Goal: Task Accomplishment & Management: Complete application form

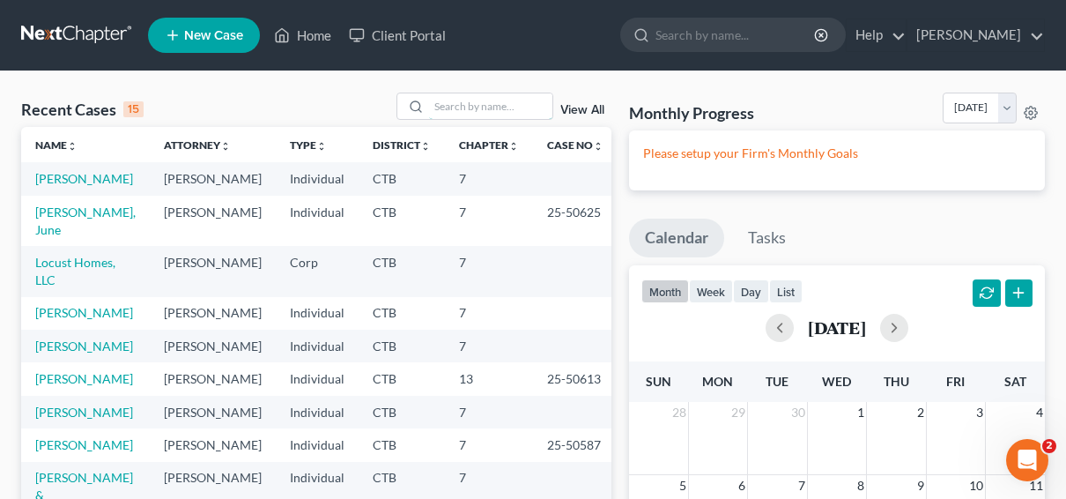
click at [436, 108] on input "search" at bounding box center [490, 106] width 123 height 26
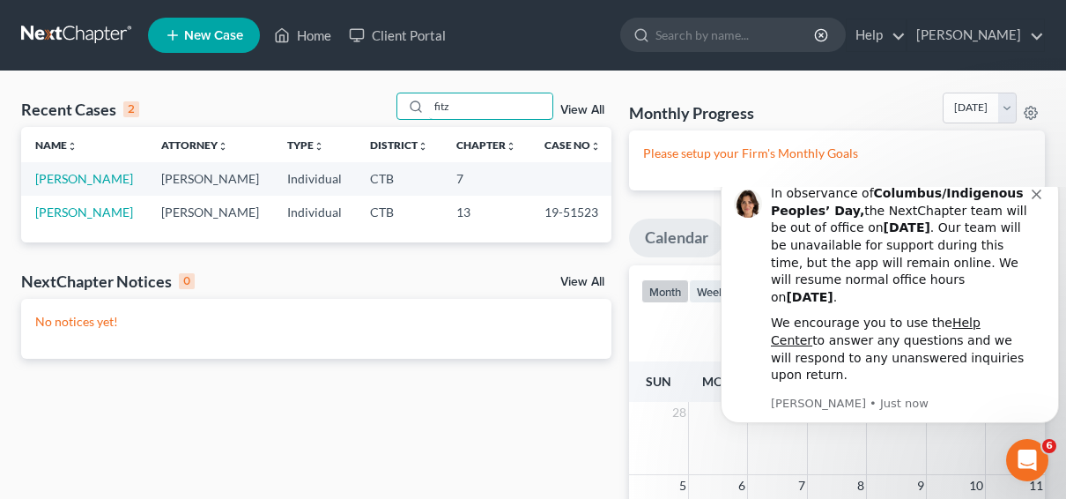
type input "fitz"
click at [106, 180] on link "[PERSON_NAME]" at bounding box center [84, 178] width 98 height 15
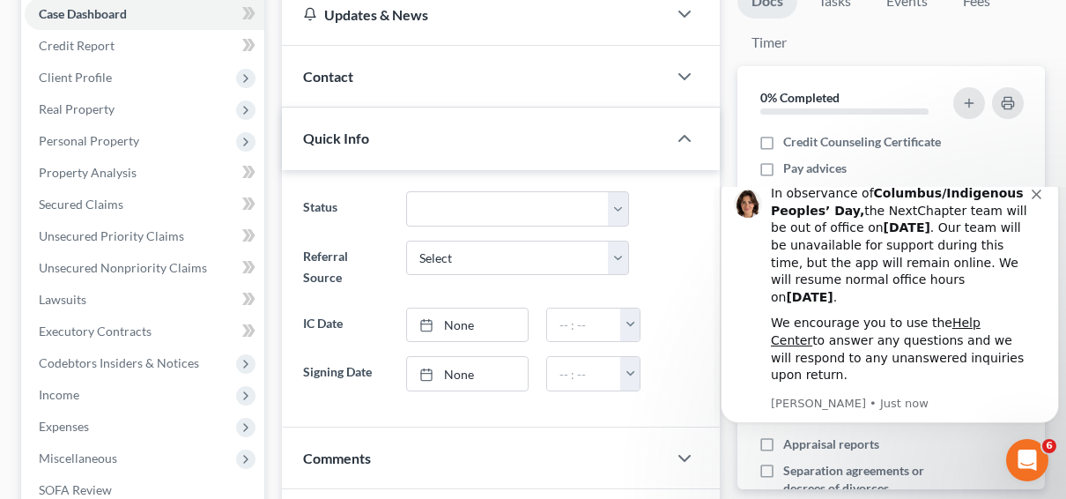
scroll to position [88, 0]
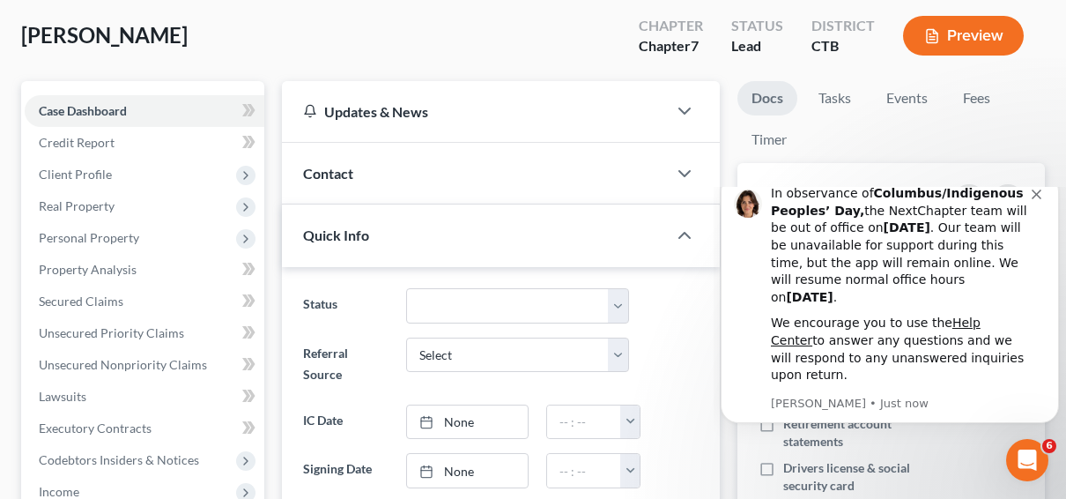
click at [93, 172] on span "Client Profile" at bounding box center [75, 174] width 73 height 15
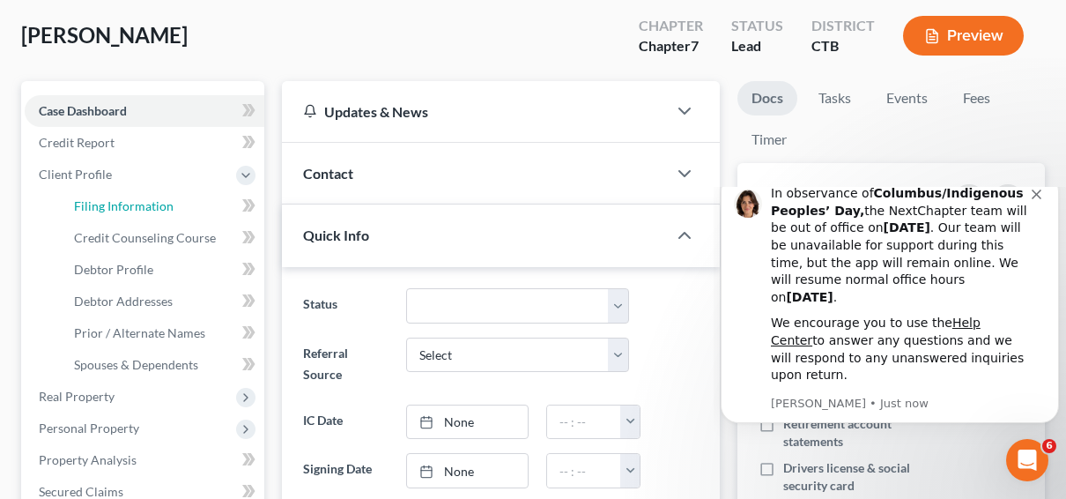
click at [113, 203] on span "Filing Information" at bounding box center [124, 205] width 100 height 15
select select "1"
select select "0"
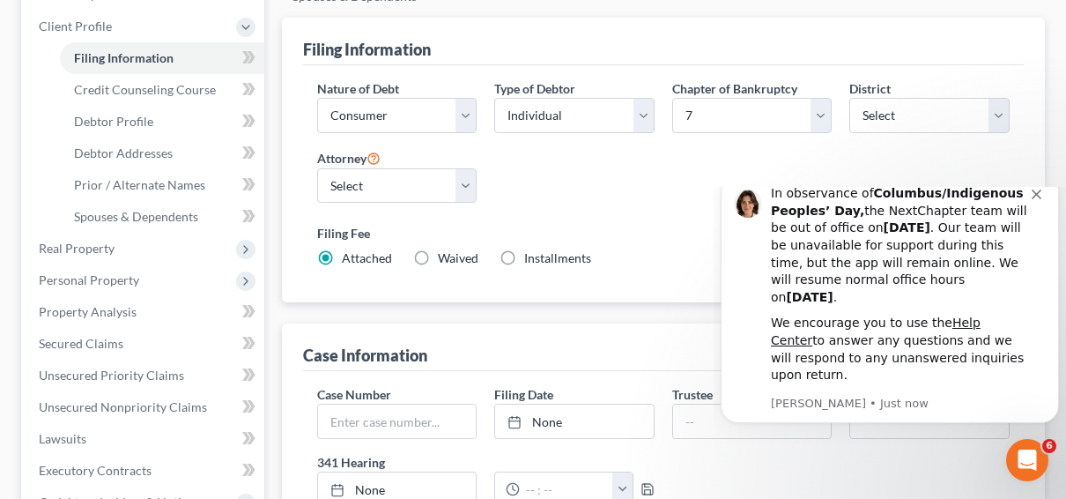
scroll to position [264, 0]
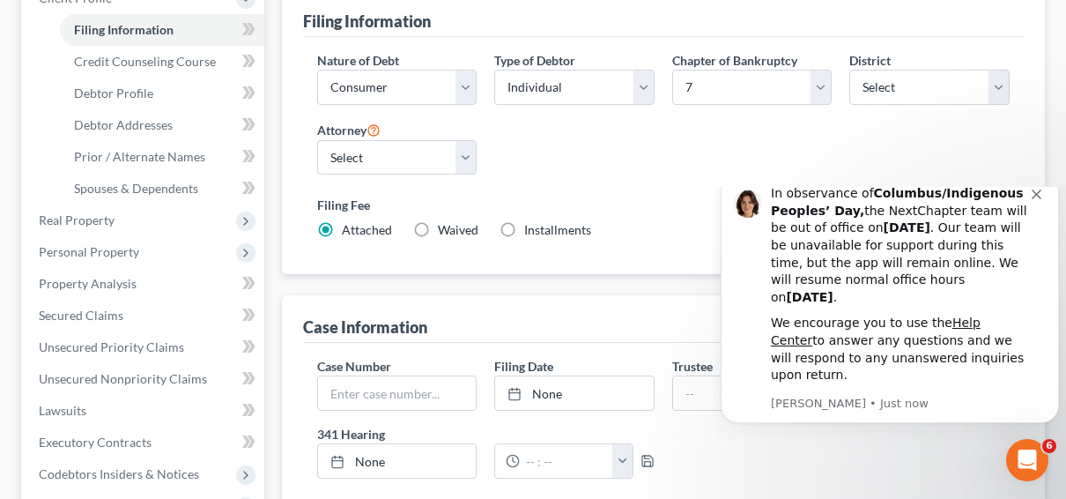
click at [1041, 199] on button "Dismiss notification" at bounding box center [1039, 192] width 14 height 14
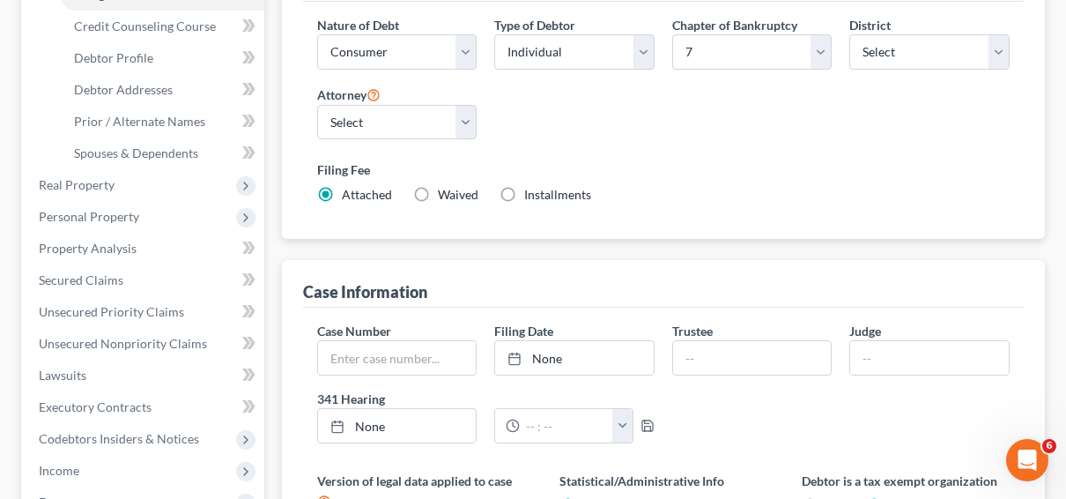
scroll to position [190, 0]
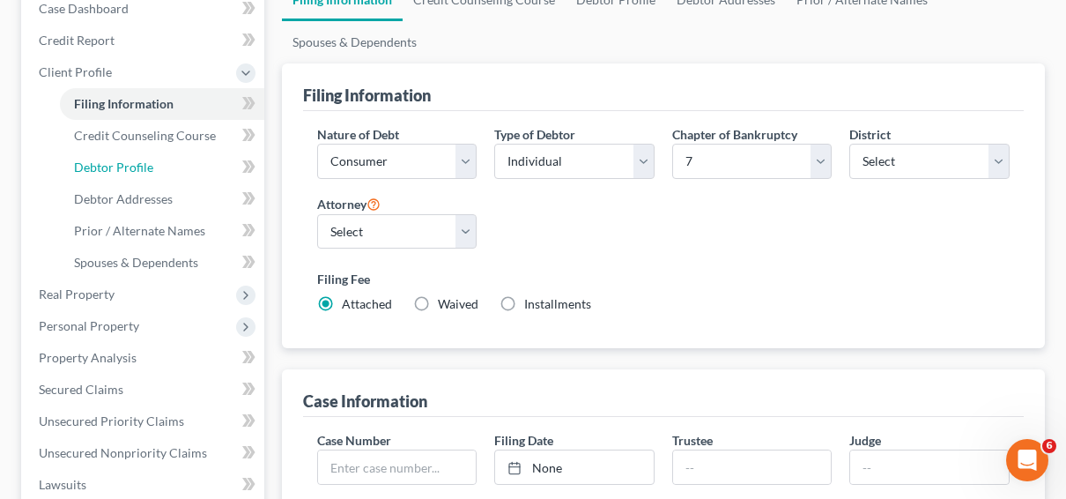
click at [140, 164] on span "Debtor Profile" at bounding box center [113, 167] width 79 height 15
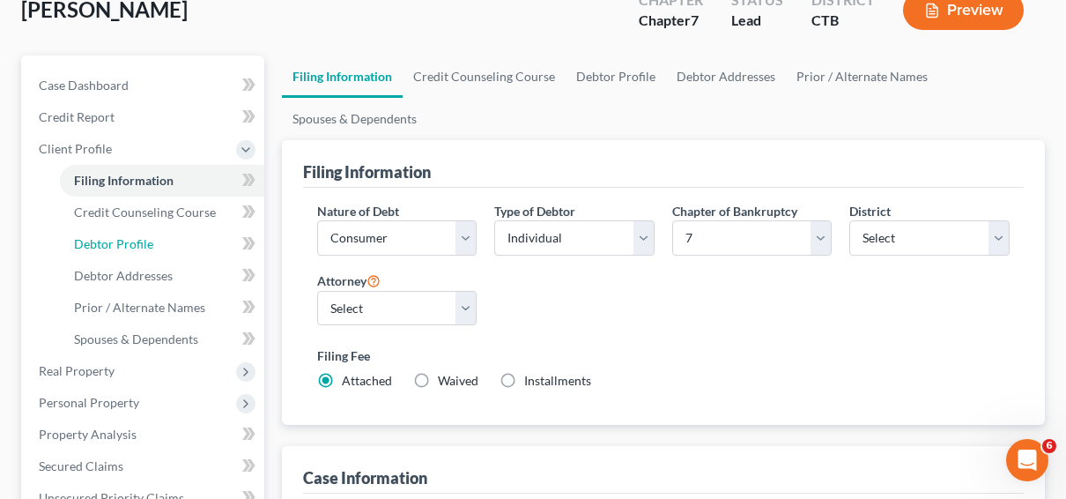
select select "0"
select select "1"
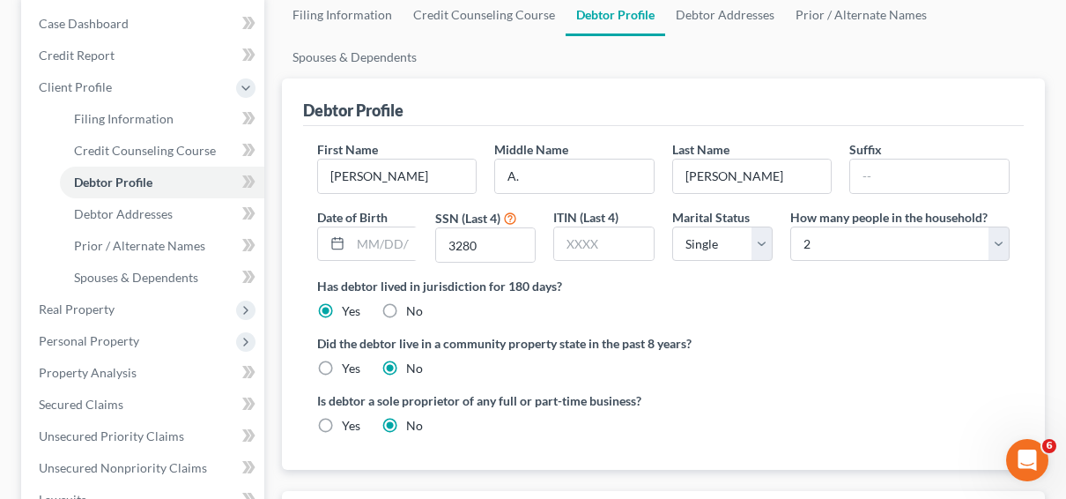
scroll to position [88, 0]
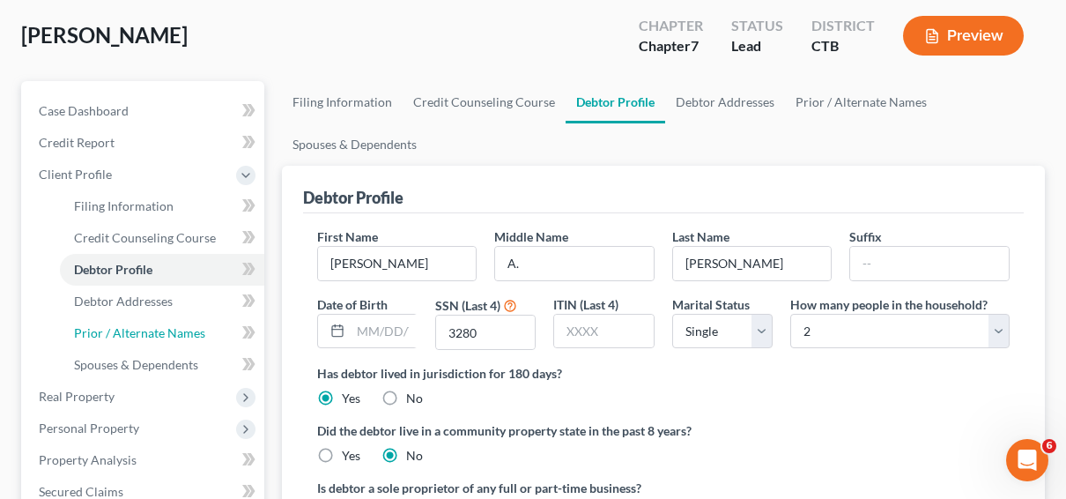
click at [142, 333] on span "Prior / Alternate Names" at bounding box center [139, 332] width 131 height 15
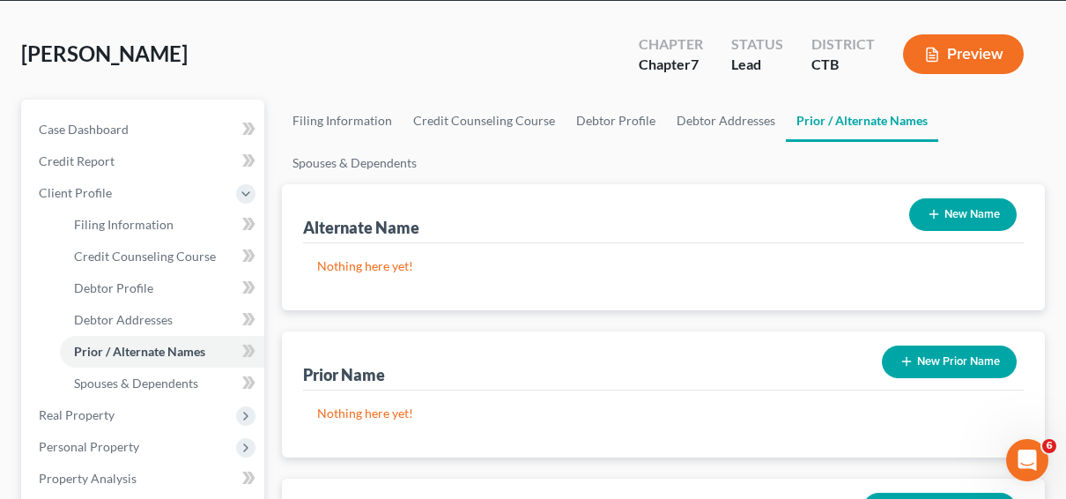
scroll to position [176, 0]
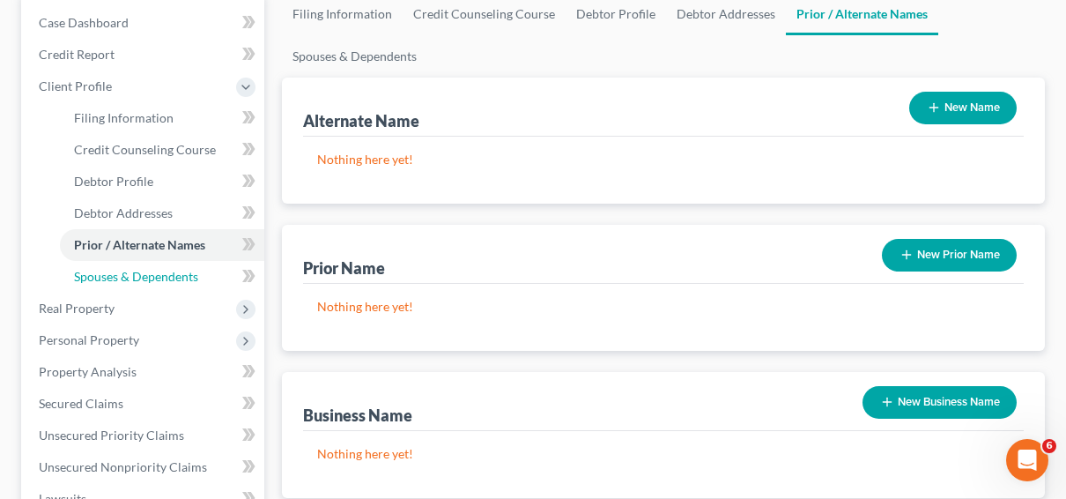
click at [152, 273] on span "Spouses & Dependents" at bounding box center [136, 276] width 124 height 15
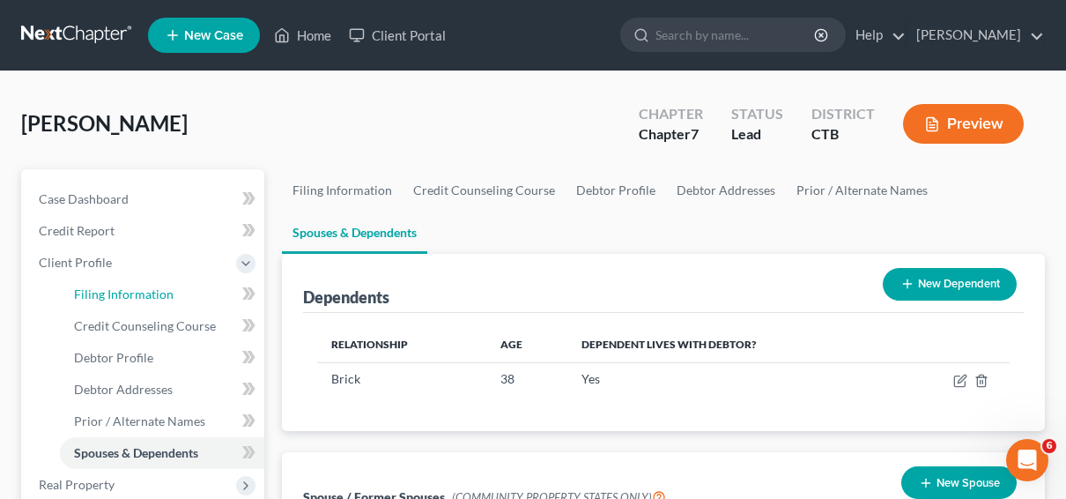
click at [171, 293] on link "Filing Information" at bounding box center [162, 294] width 204 height 32
select select "1"
select select "0"
select select "12"
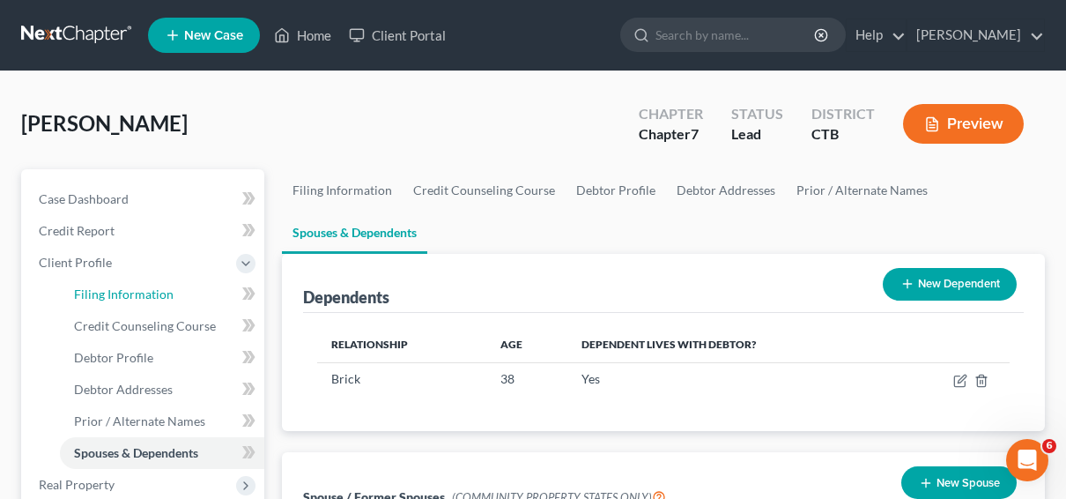
select select "0"
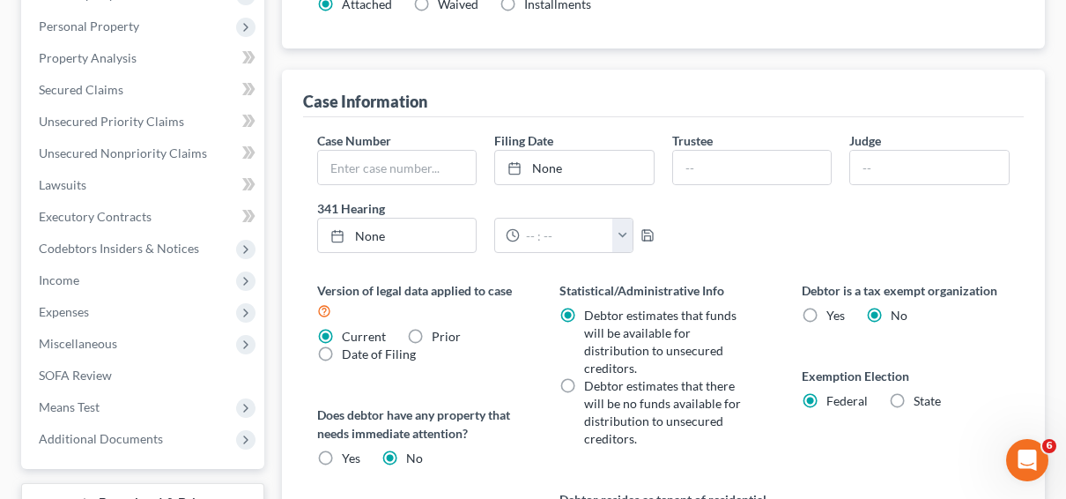
scroll to position [529, 0]
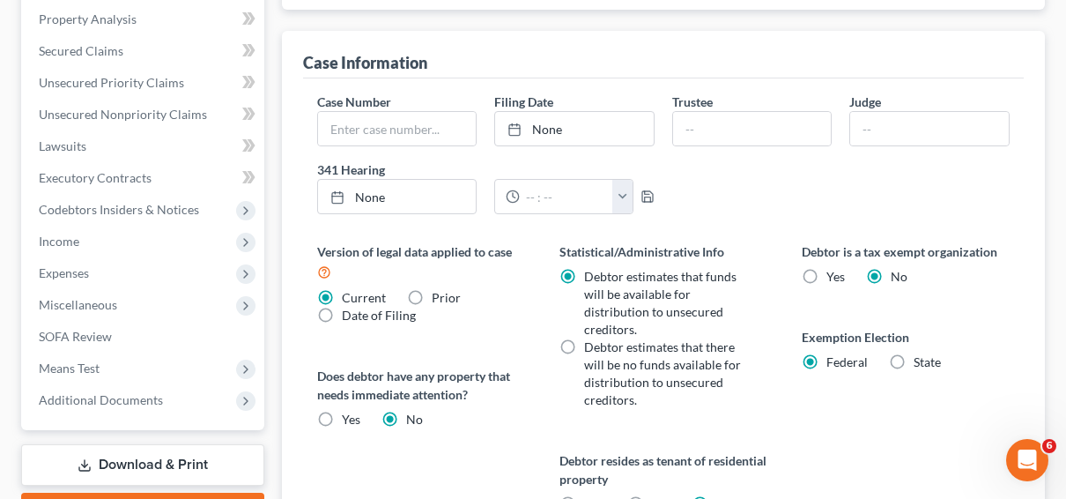
click at [584, 342] on label "Debtor estimates that there will be no funds available for distribution to unse…" at bounding box center [664, 373] width 161 height 70
click at [591, 342] on input "Debtor estimates that there will be no funds available for distribution to unse…" at bounding box center [596, 343] width 11 height 11
radio input "true"
radio input "false"
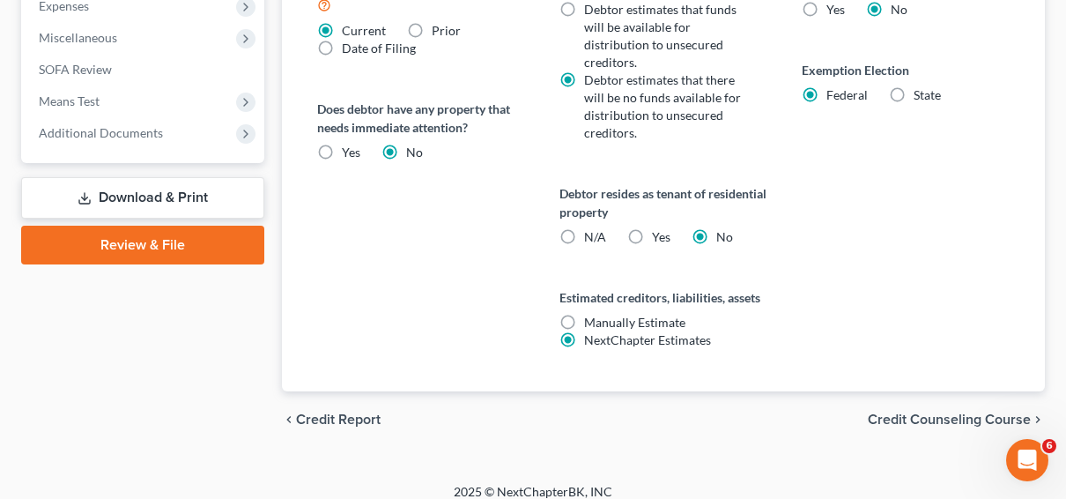
scroll to position [807, 0]
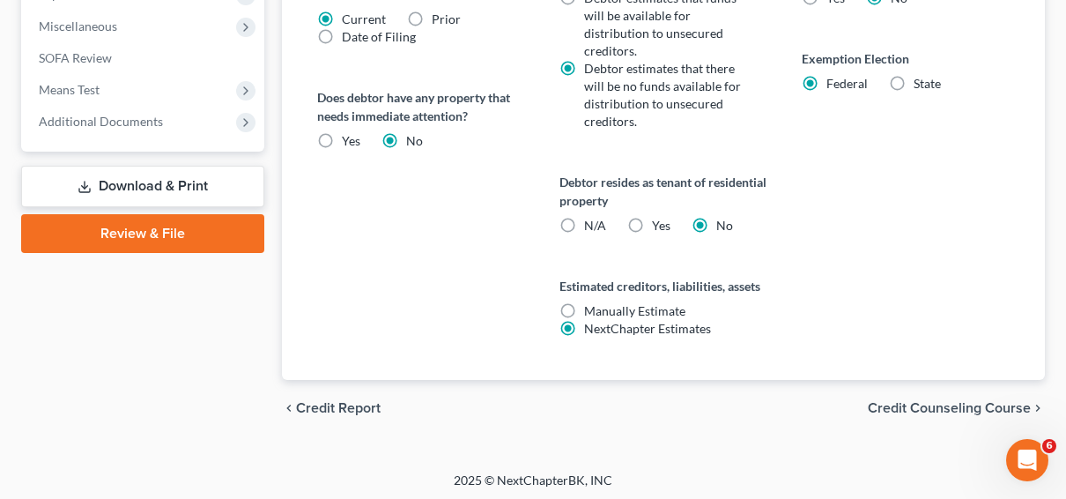
click at [158, 183] on link "Download & Print" at bounding box center [142, 186] width 243 height 41
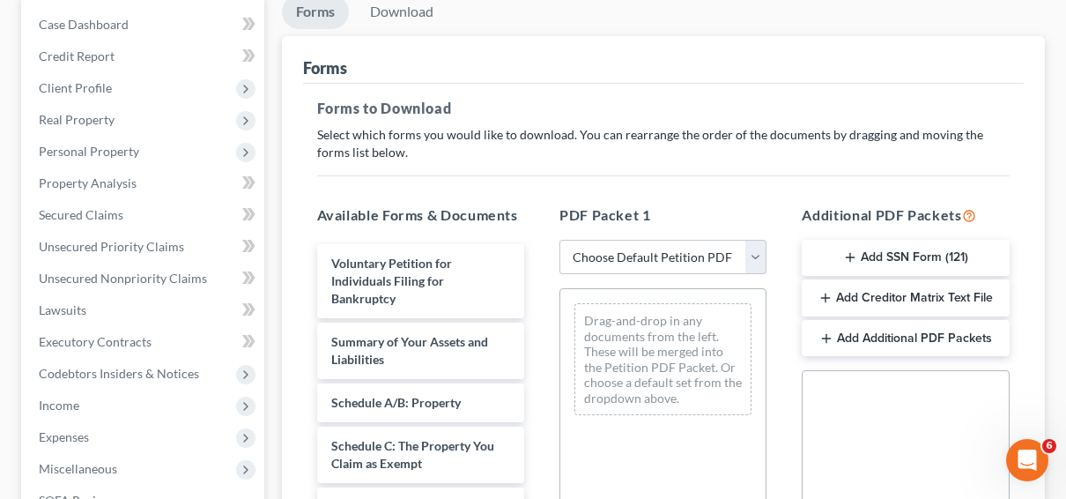
scroll to position [176, 0]
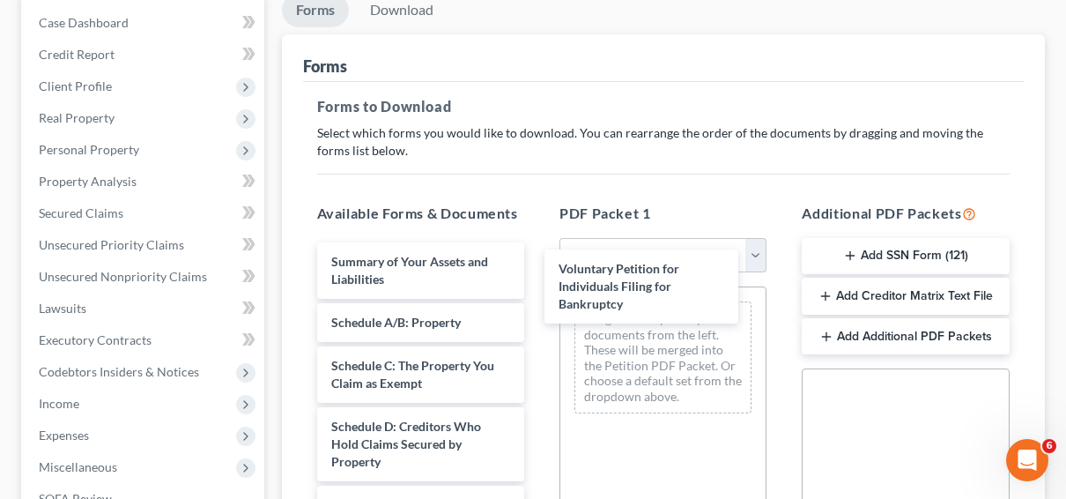
drag, startPoint x: 390, startPoint y: 277, endPoint x: 637, endPoint y: 285, distance: 246.9
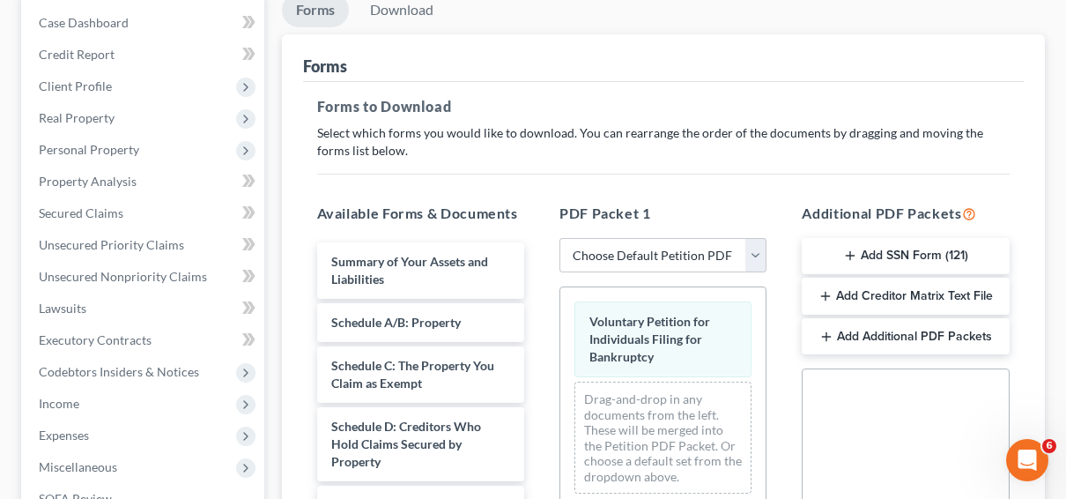
scroll to position [529, 0]
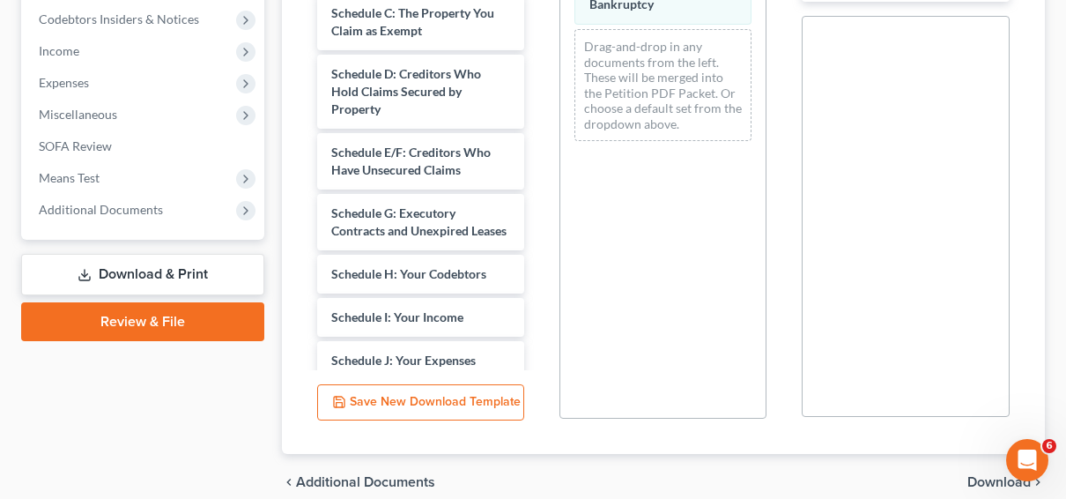
click at [981, 476] on span "Download" at bounding box center [999, 482] width 63 height 14
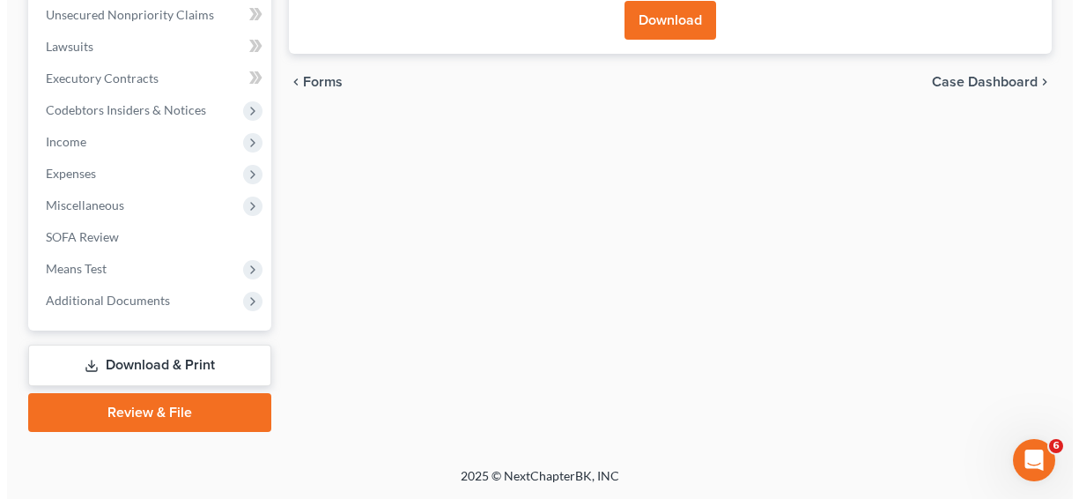
scroll to position [435, 0]
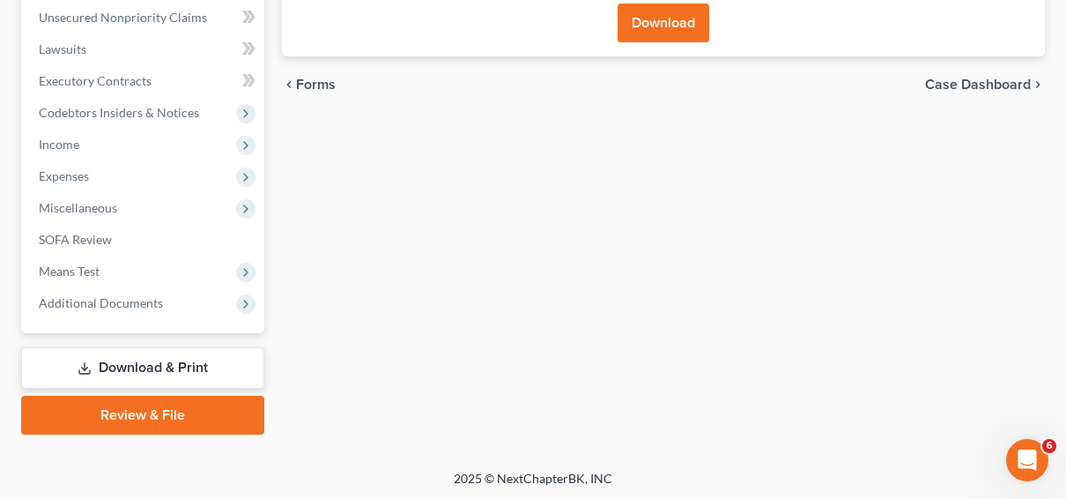
click at [674, 16] on button "Download" at bounding box center [664, 23] width 92 height 39
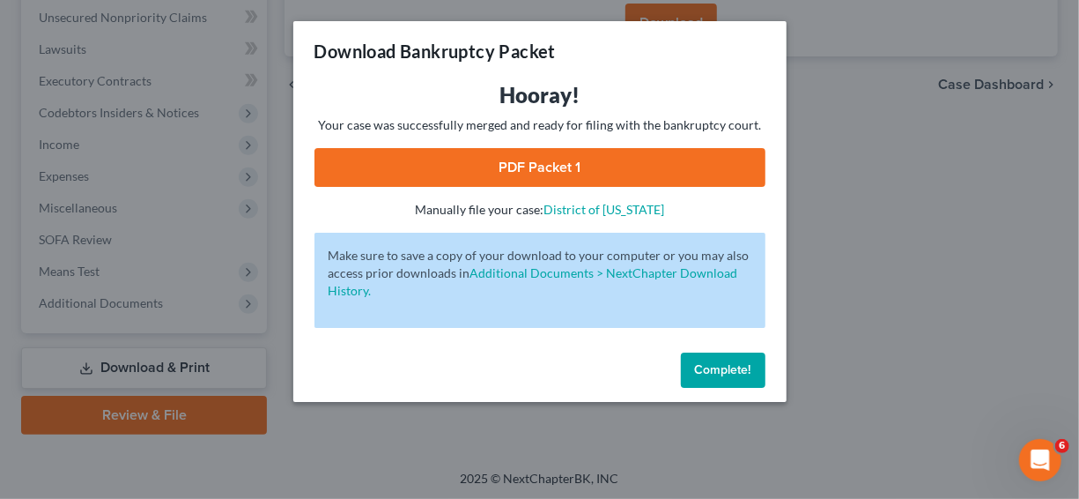
click at [582, 155] on link "PDF Packet 1" at bounding box center [540, 167] width 451 height 39
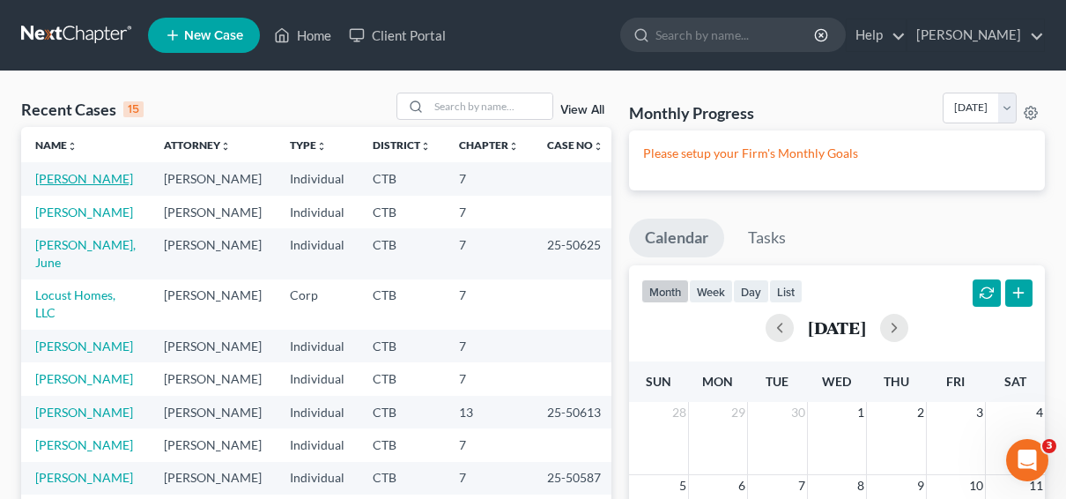
click at [100, 176] on link "[PERSON_NAME]" at bounding box center [84, 178] width 98 height 15
select select "10"
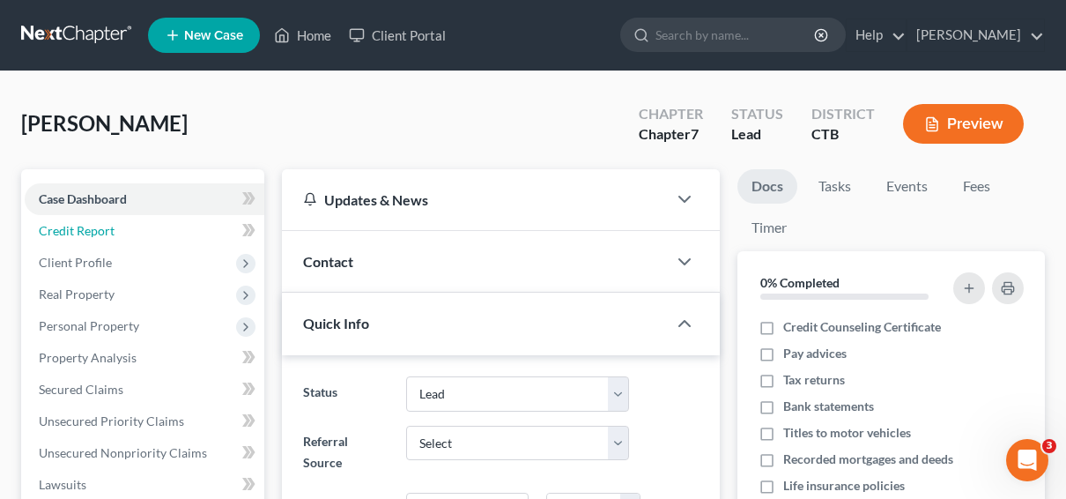
click at [73, 233] on span "Credit Report" at bounding box center [77, 230] width 76 height 15
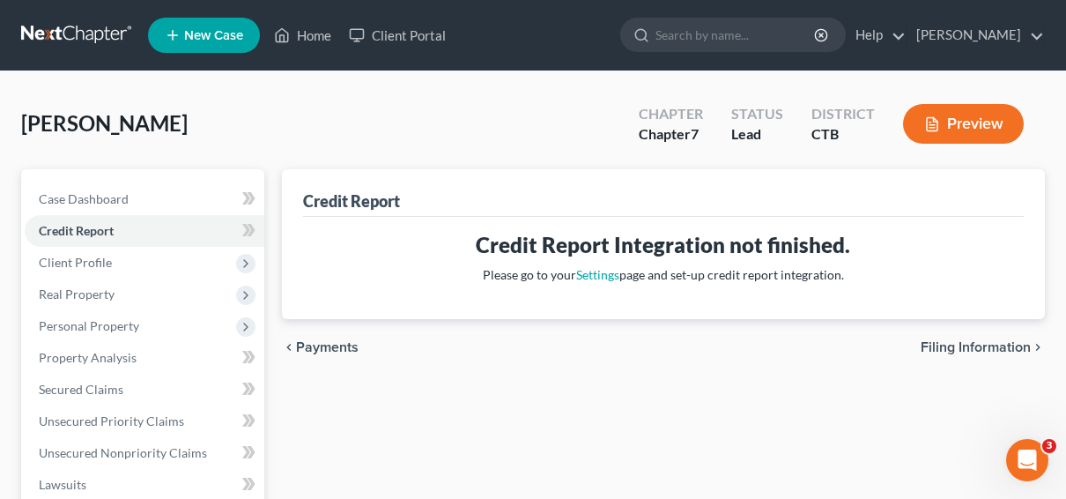
click at [78, 257] on span "Client Profile" at bounding box center [75, 262] width 73 height 15
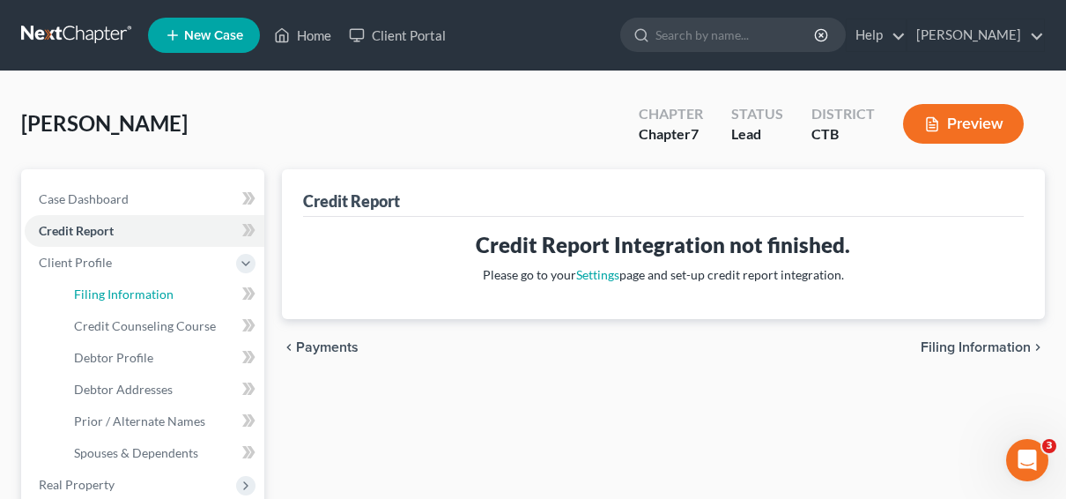
click at [93, 303] on link "Filing Information" at bounding box center [162, 294] width 204 height 32
select select "1"
select select "0"
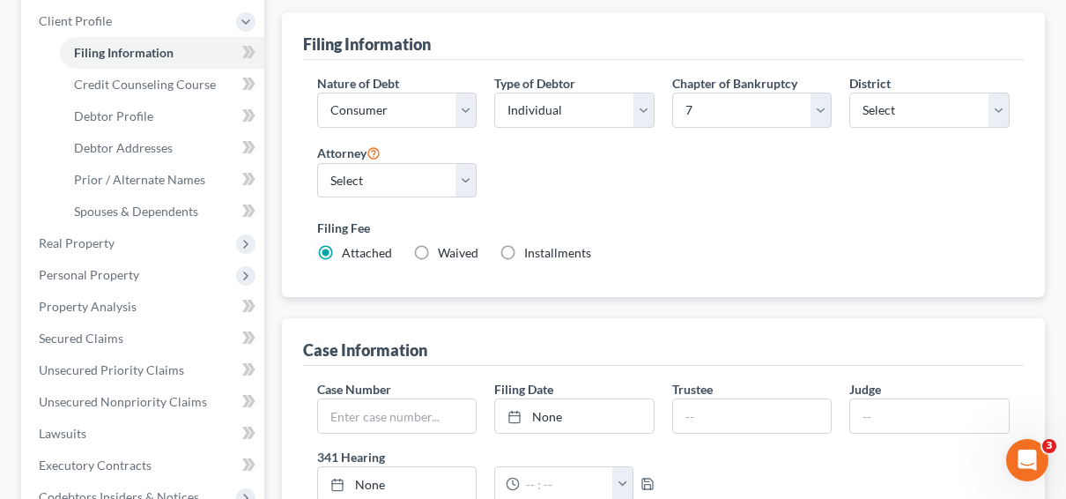
scroll to position [264, 0]
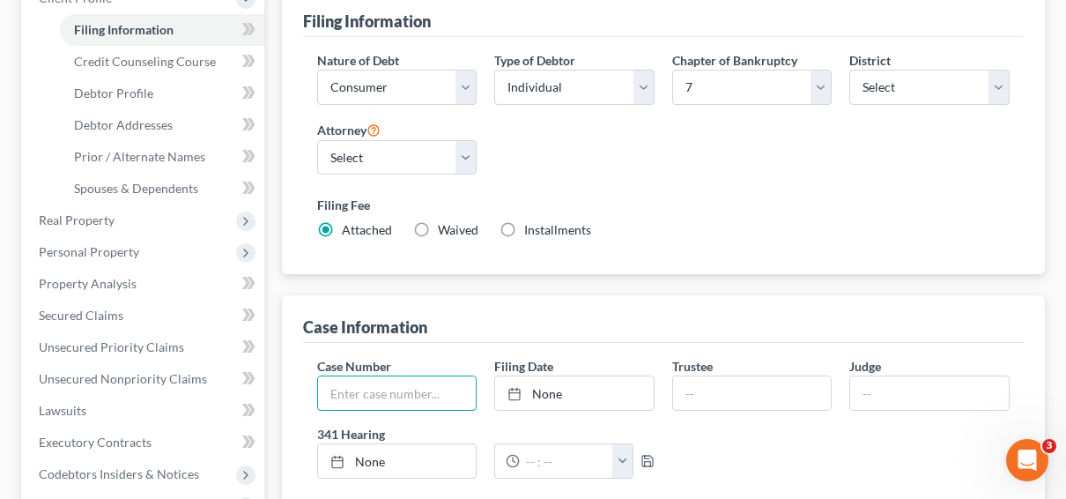
click at [397, 387] on input "text" at bounding box center [397, 392] width 159 height 33
click at [351, 389] on input "25050601" at bounding box center [397, 392] width 159 height 33
type input "25-50695"
click at [445, 363] on div "Case Number 25-50695" at bounding box center [397, 384] width 178 height 54
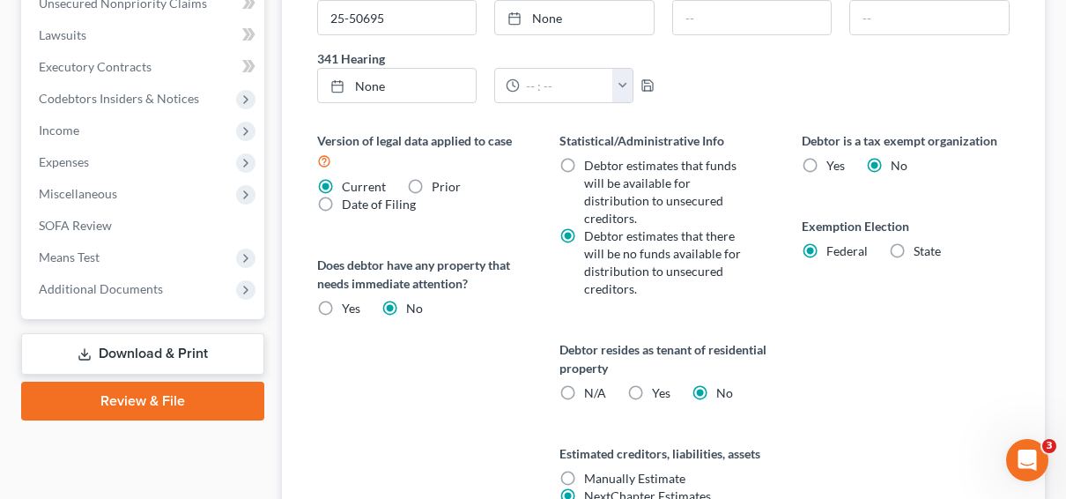
scroll to position [705, 0]
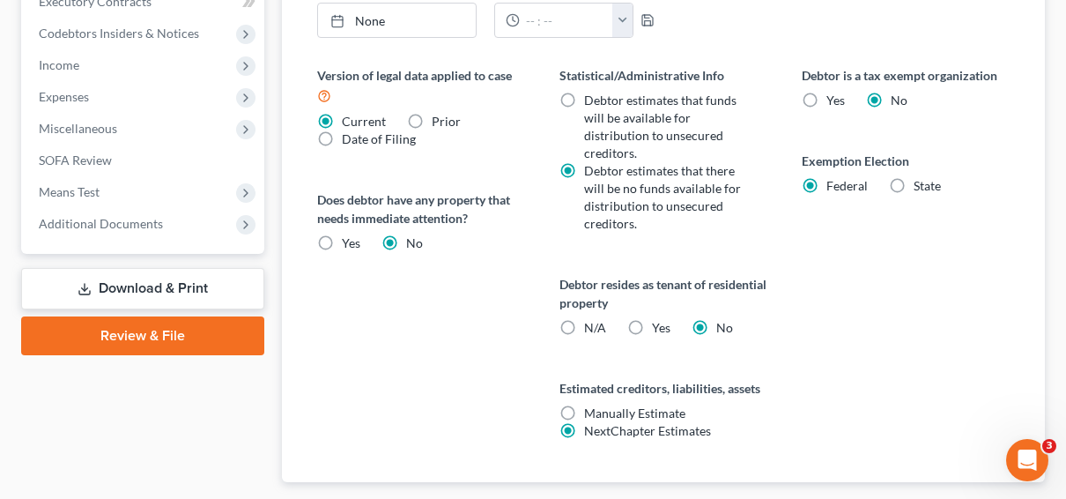
click at [138, 282] on link "Download & Print" at bounding box center [142, 288] width 243 height 41
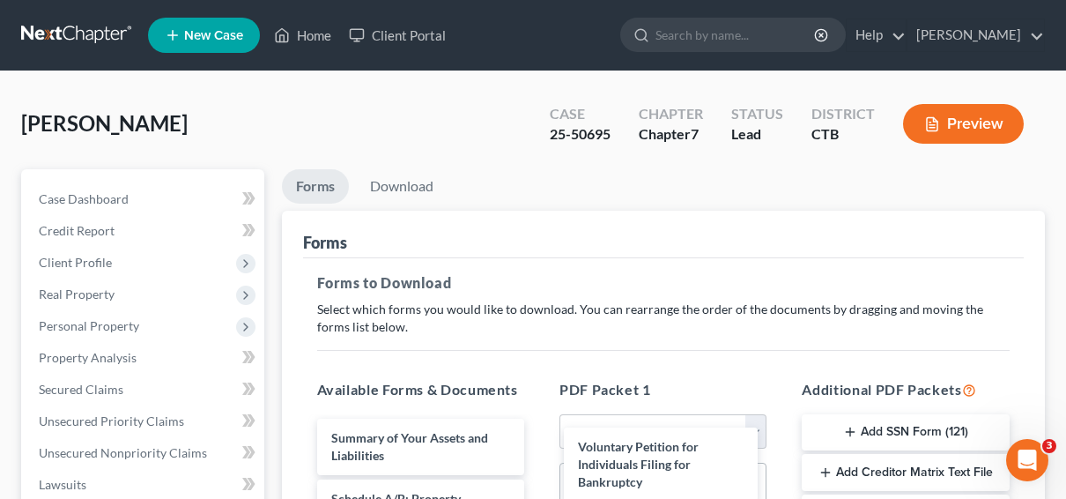
drag, startPoint x: 397, startPoint y: 453, endPoint x: 644, endPoint y: 464, distance: 247.0
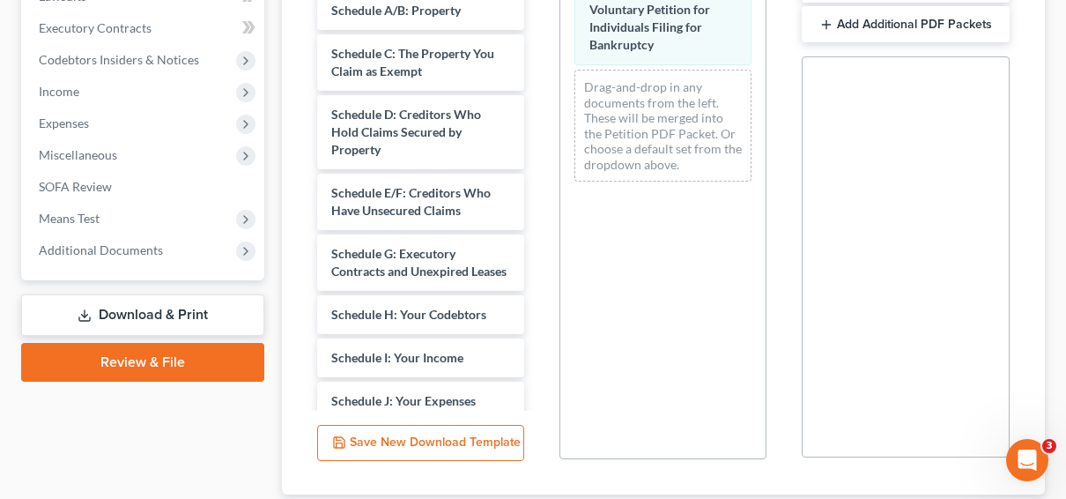
scroll to position [605, 0]
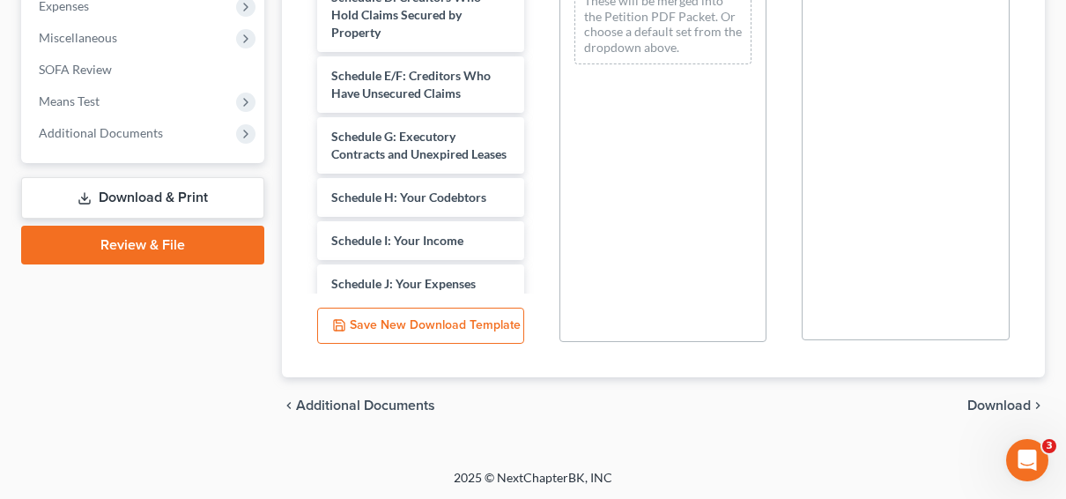
click at [984, 402] on span "Download" at bounding box center [999, 405] width 63 height 14
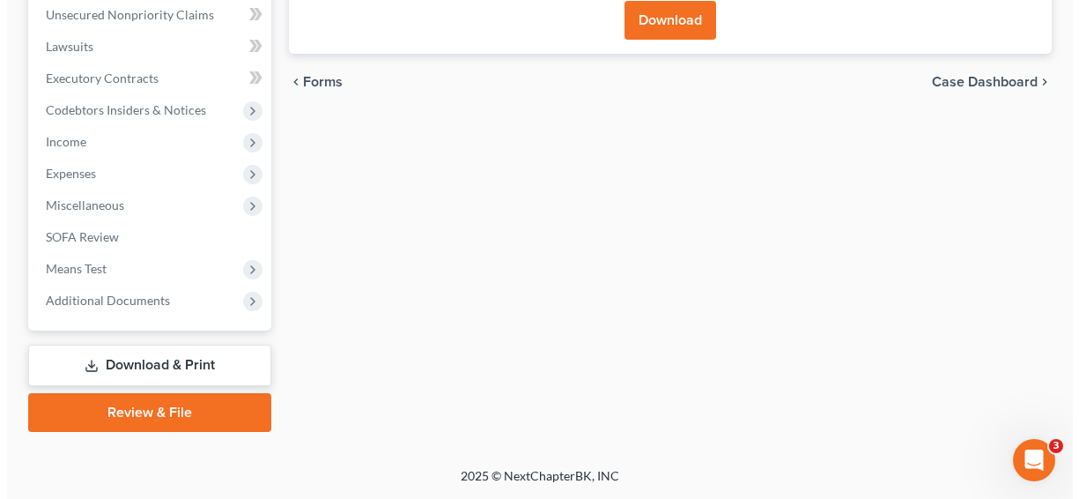
scroll to position [435, 0]
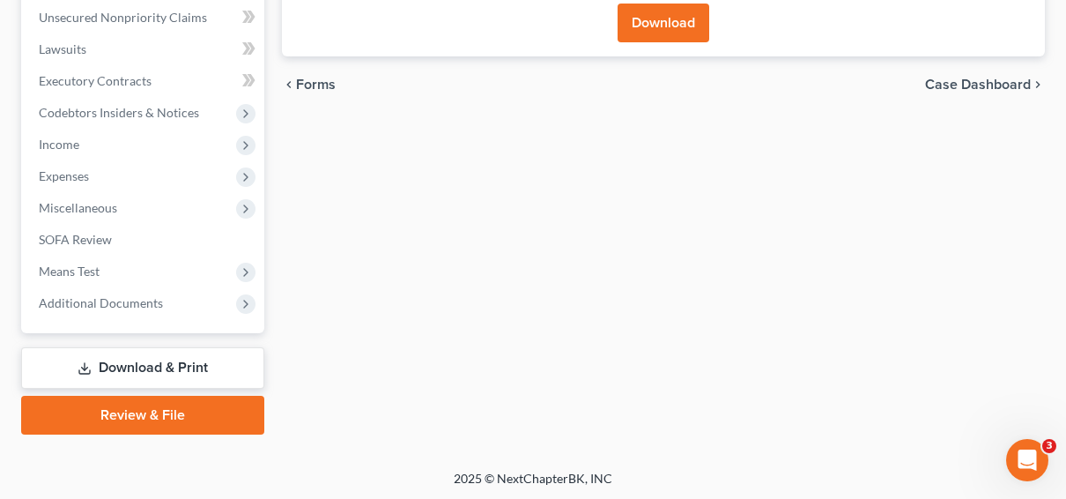
click at [649, 9] on button "Download" at bounding box center [664, 23] width 92 height 39
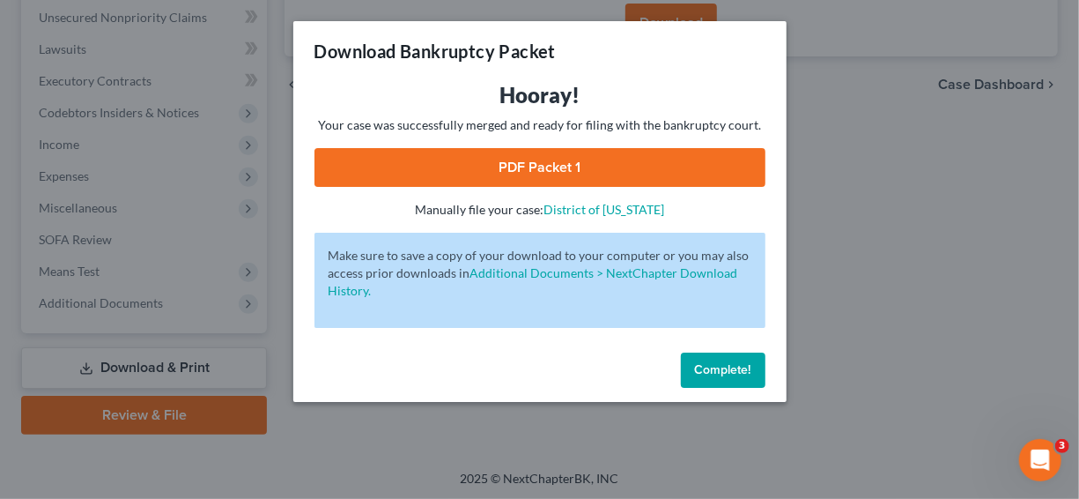
click at [574, 166] on link "PDF Packet 1" at bounding box center [540, 167] width 451 height 39
